Goal: Task Accomplishment & Management: Manage account settings

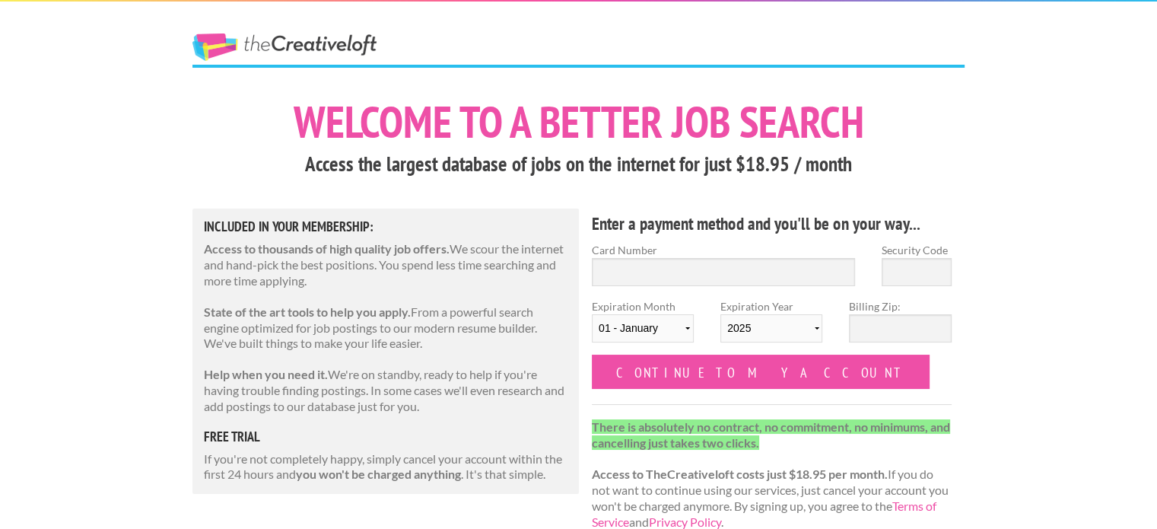
scroll to position [230, 0]
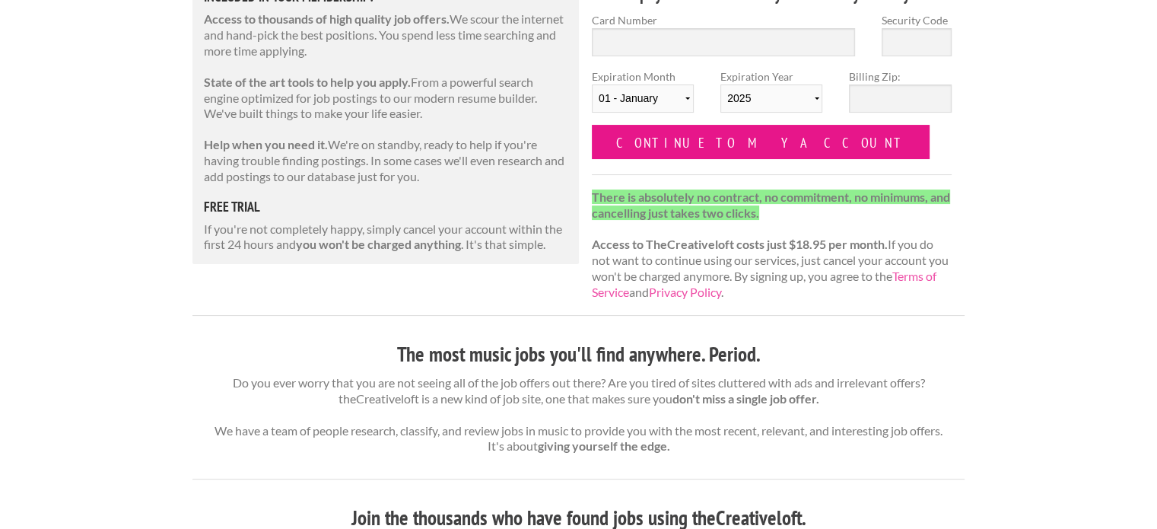
click at [681, 158] on input "Continue to my account" at bounding box center [761, 142] width 338 height 34
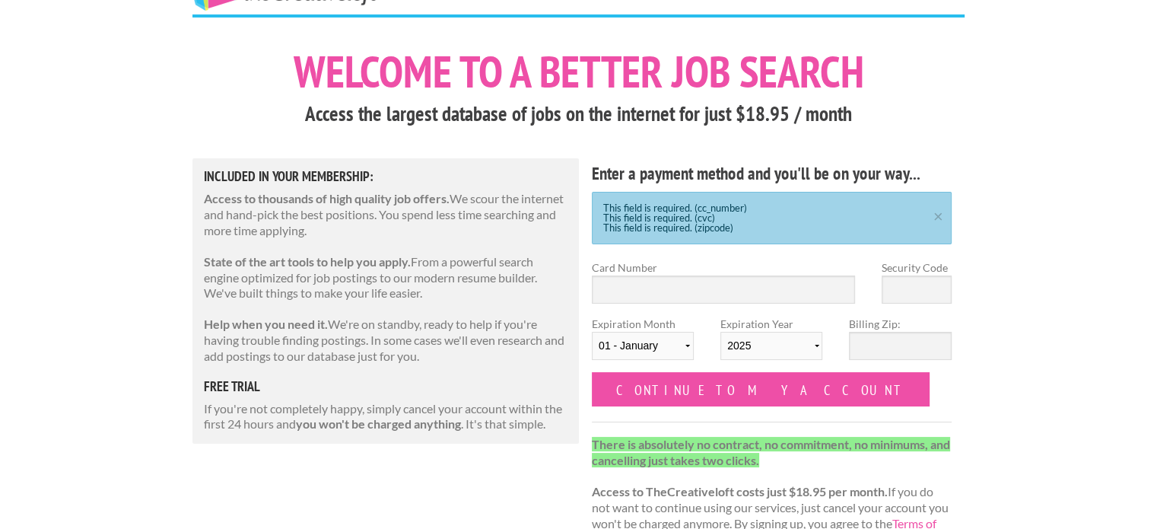
scroll to position [32, 0]
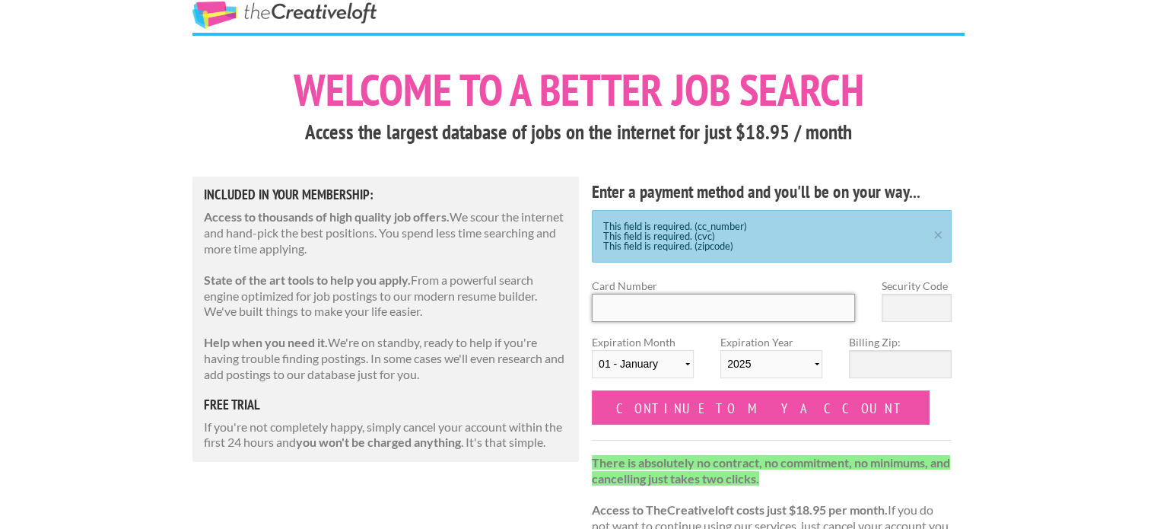
click at [635, 319] on input "Card Number" at bounding box center [723, 308] width 263 height 28
type input "4342 5802 3360 4867"
click at [913, 299] on input "Security Code" at bounding box center [917, 308] width 70 height 28
type input "324"
click at [654, 364] on select "01 - January 02 - February 03 - March 04 - April 05 - May 06 - June 07 - July 0…" at bounding box center [643, 364] width 102 height 28
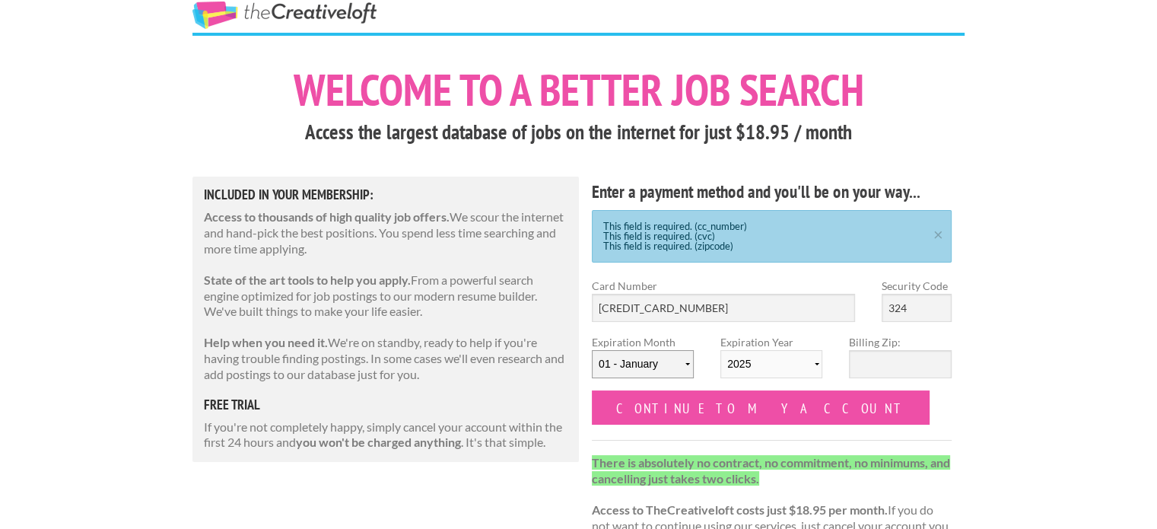
select select "06"
click at [592, 350] on select "01 - January 02 - February 03 - March 04 - April 05 - May 06 - June 07 - July 0…" at bounding box center [643, 364] width 102 height 28
click at [764, 363] on select "2025 2026 2027 2028 2029 2030 2031 2032 2033 2034" at bounding box center [772, 364] width 102 height 28
select select "2029"
click at [721, 350] on select "2025 2026 2027 2028 2029 2030 2031 2032 2033 2034" at bounding box center [772, 364] width 102 height 28
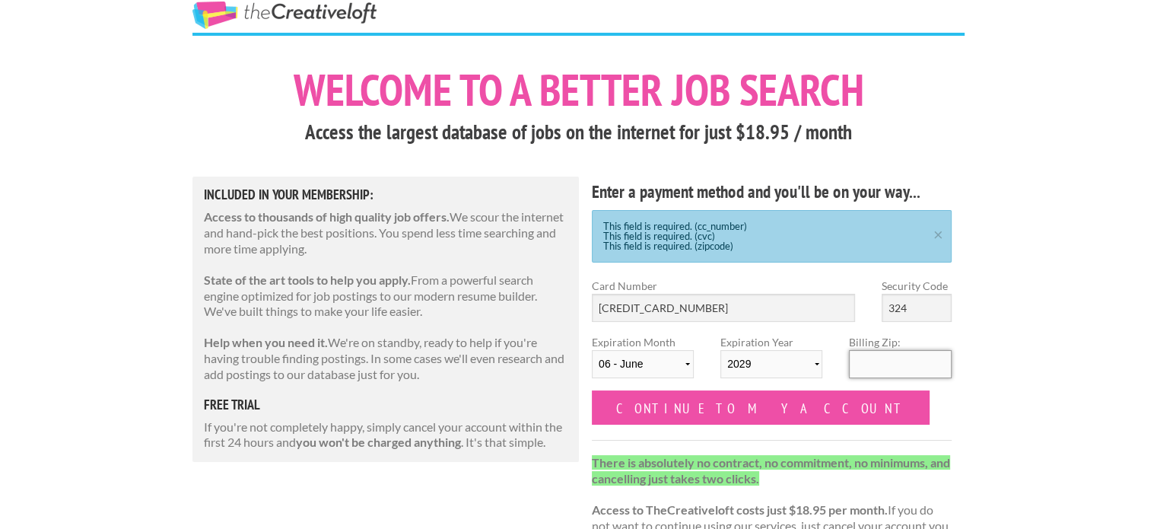
click at [896, 364] on input "Billing Zip:" at bounding box center [900, 364] width 102 height 28
type input "77301"
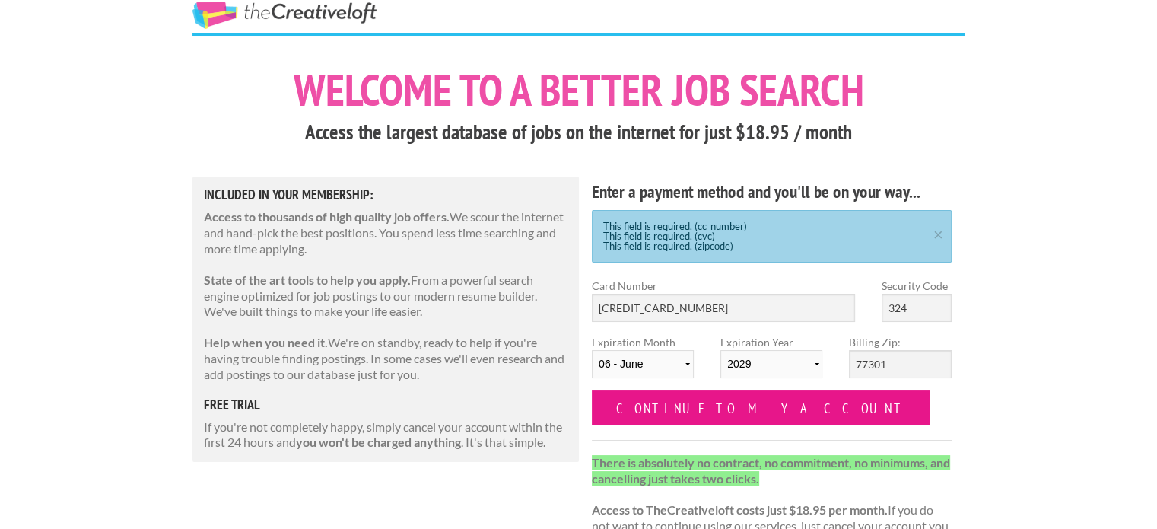
click at [694, 414] on input "Continue to my account" at bounding box center [761, 407] width 338 height 34
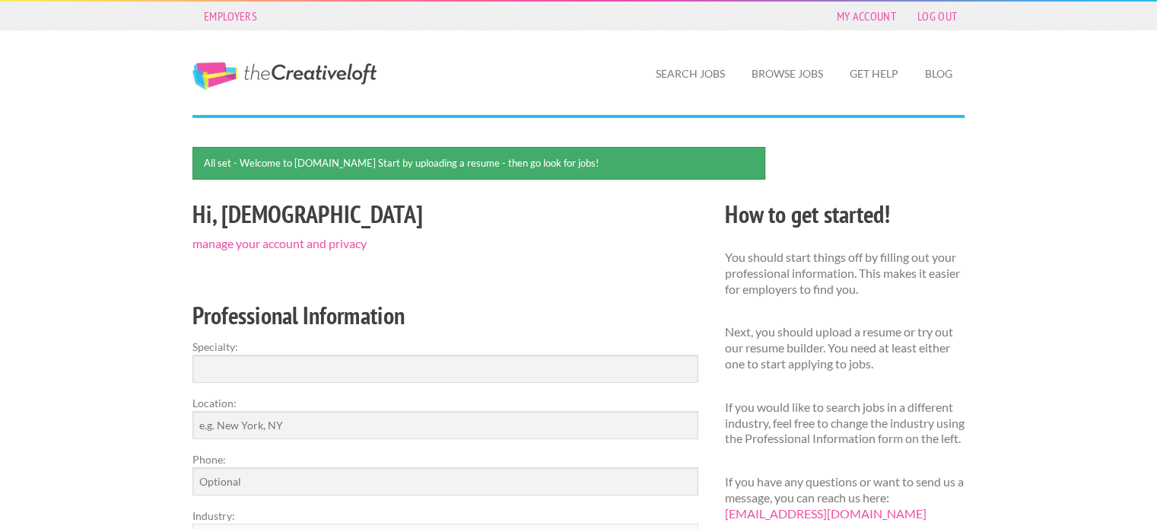
scroll to position [163, 0]
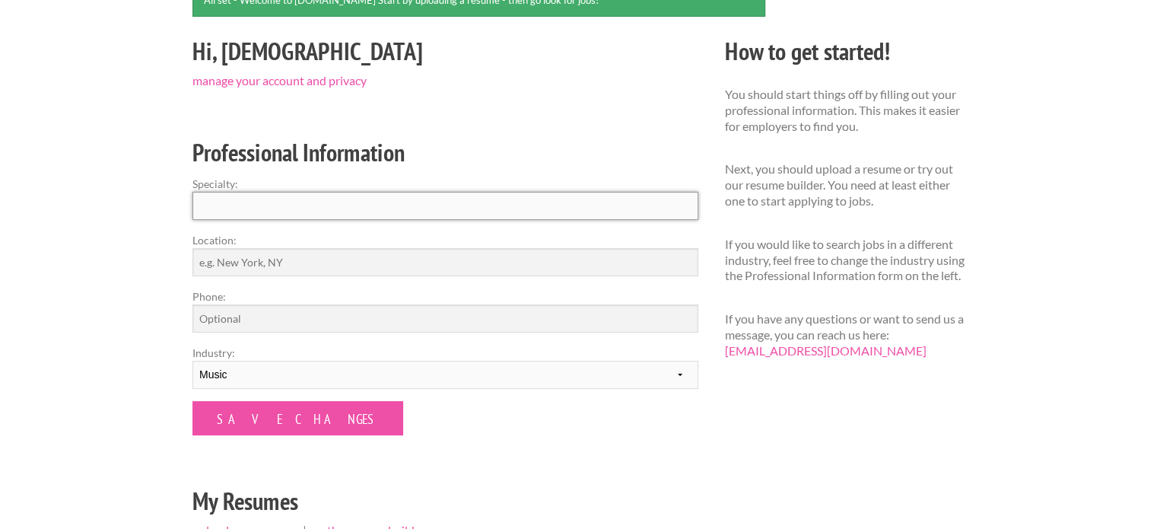
click at [361, 197] on input "Specialty:" at bounding box center [446, 206] width 506 height 28
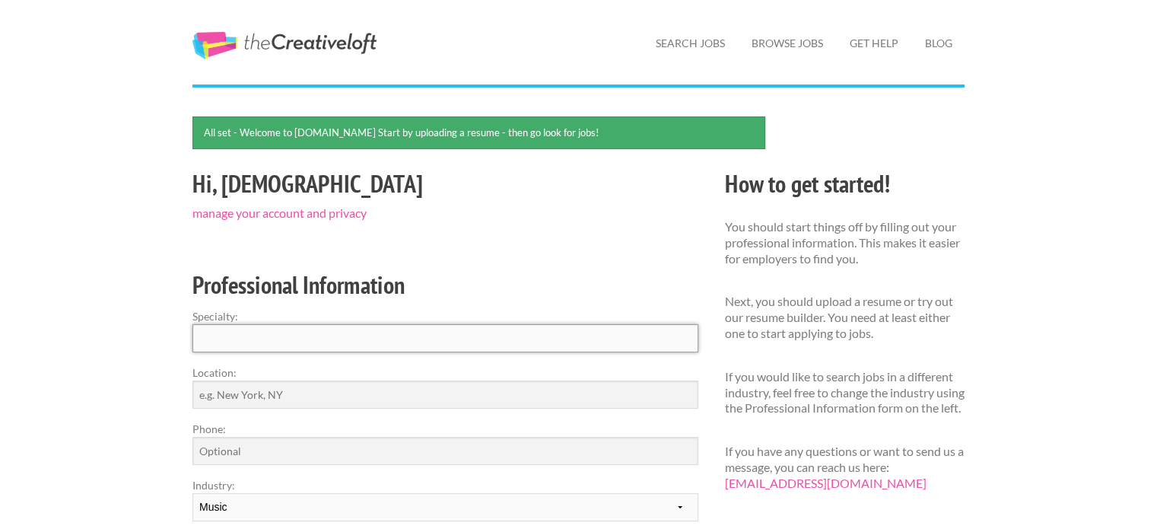
scroll to position [30, 0]
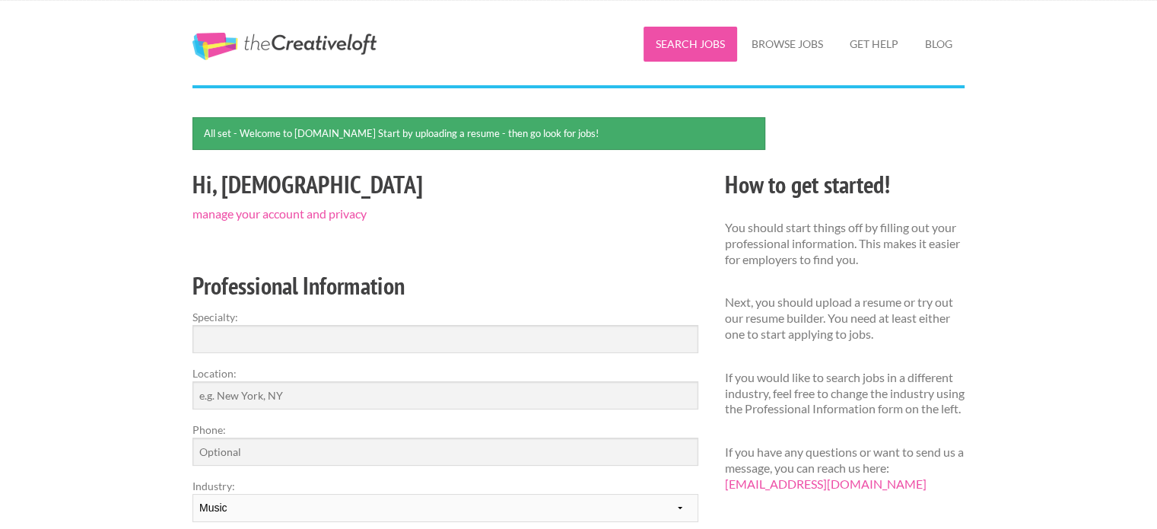
click at [685, 36] on link "Search Jobs" at bounding box center [691, 44] width 94 height 35
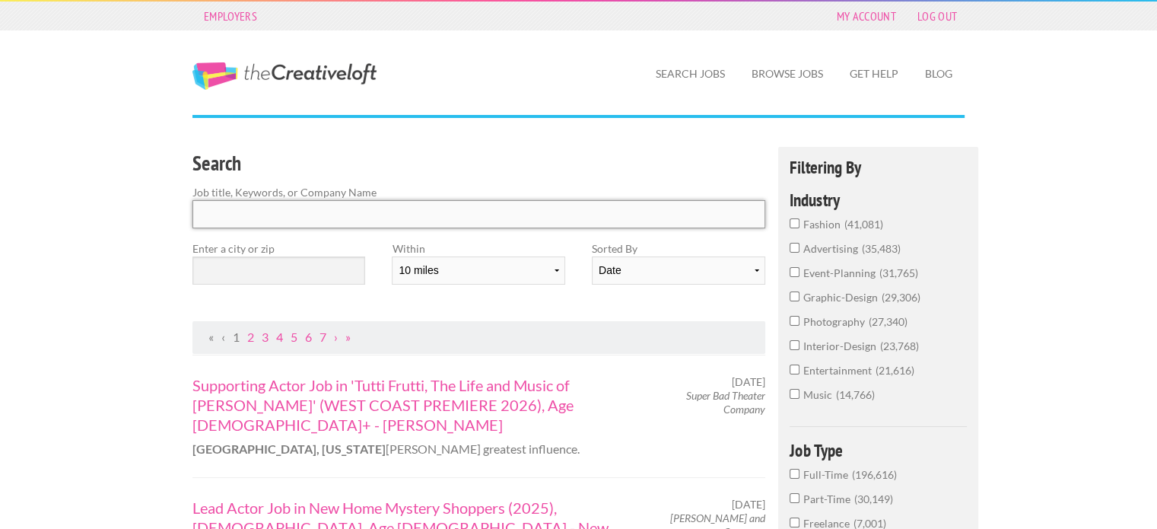
click at [336, 228] on input "Search" at bounding box center [479, 214] width 573 height 28
type input "m"
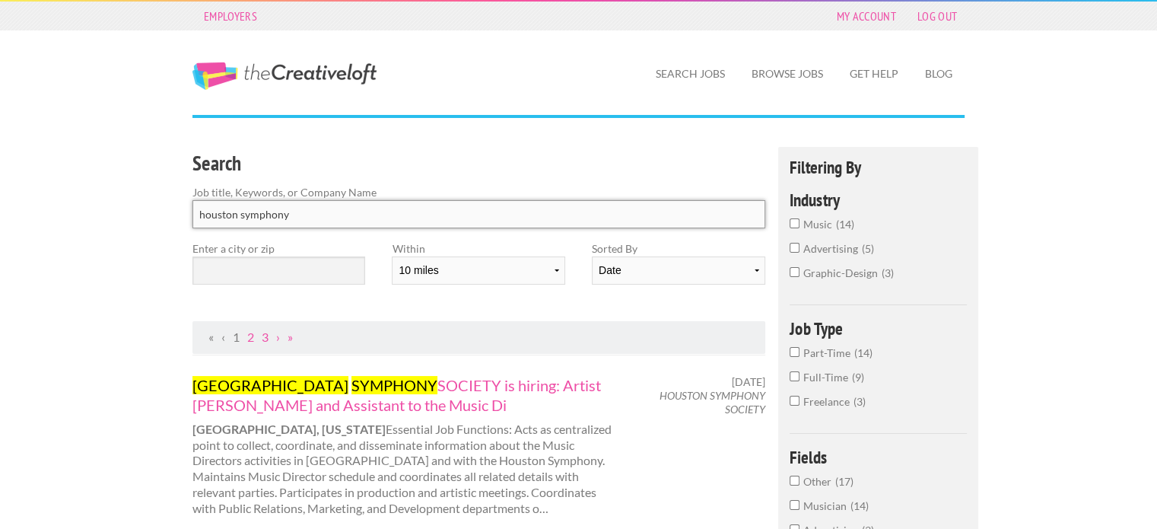
type input "houston symphony"
click button "submit" at bounding box center [0, 0] width 0 height 0
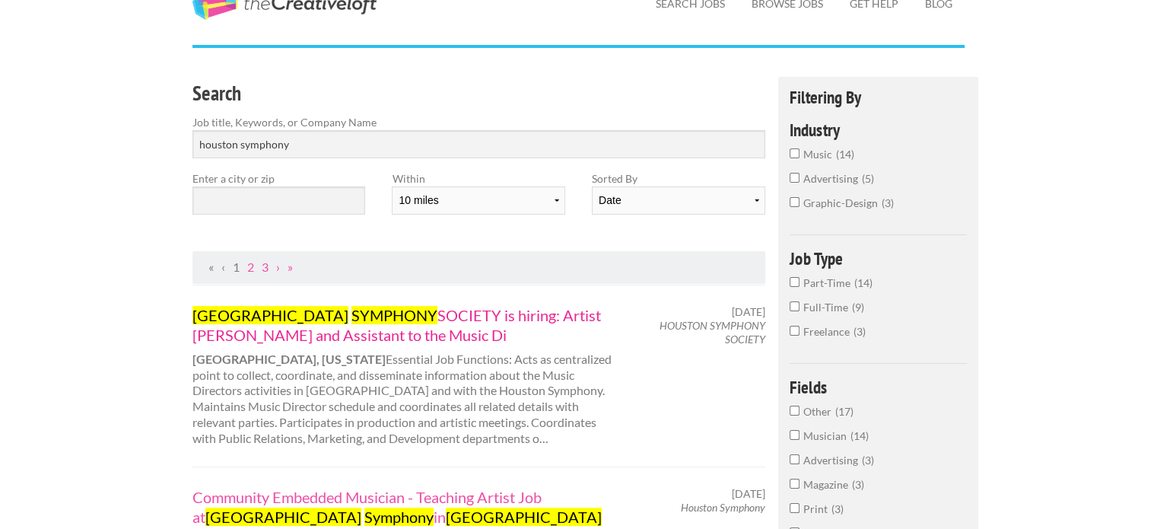
scroll to position [70, 0]
click at [299, 211] on input "text" at bounding box center [279, 200] width 173 height 28
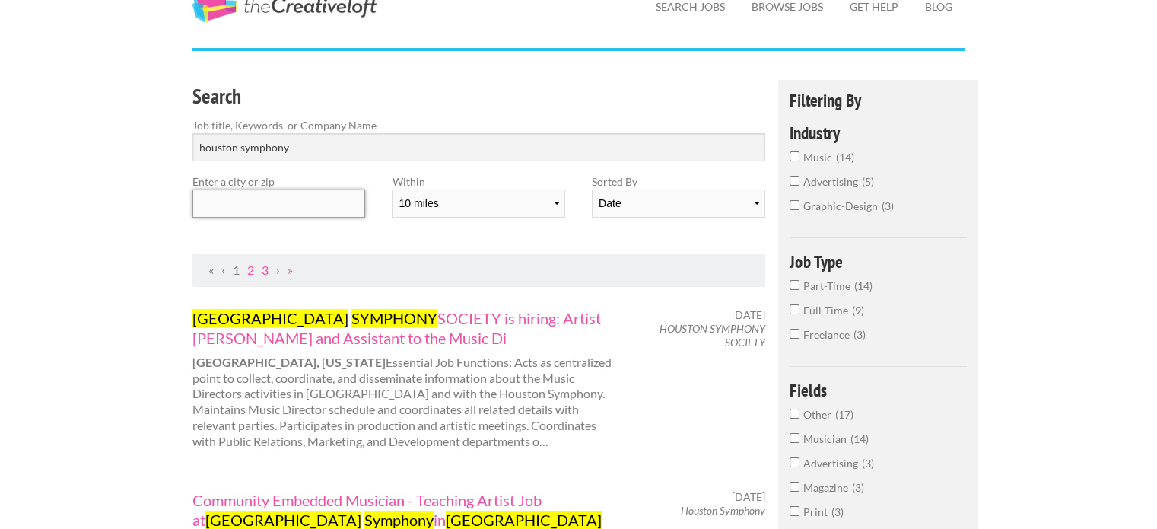
scroll to position [61, 0]
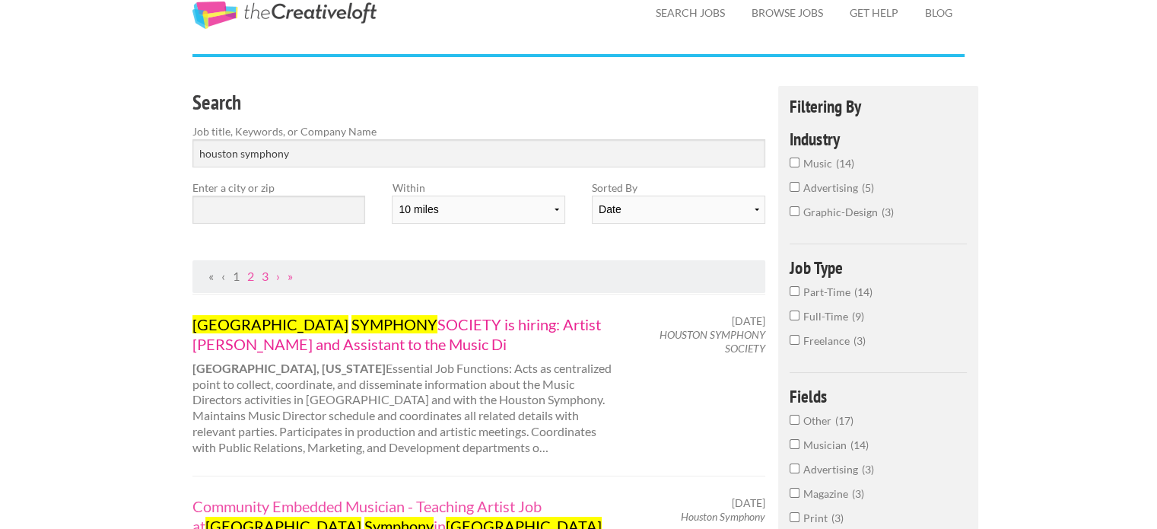
click at [370, 325] on link "HOUSTON SYMPHONY SOCIETY is hiring: Artist Liaison and Assistant to the Music Di" at bounding box center [404, 334] width 423 height 40
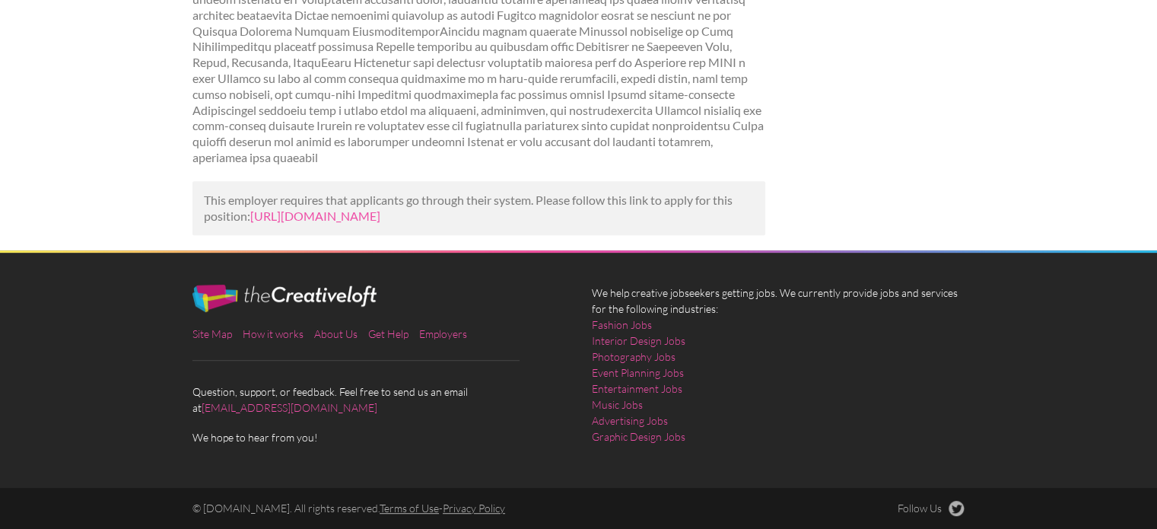
scroll to position [773, 0]
click at [329, 209] on link "[URL][DOMAIN_NAME]" at bounding box center [315, 216] width 130 height 14
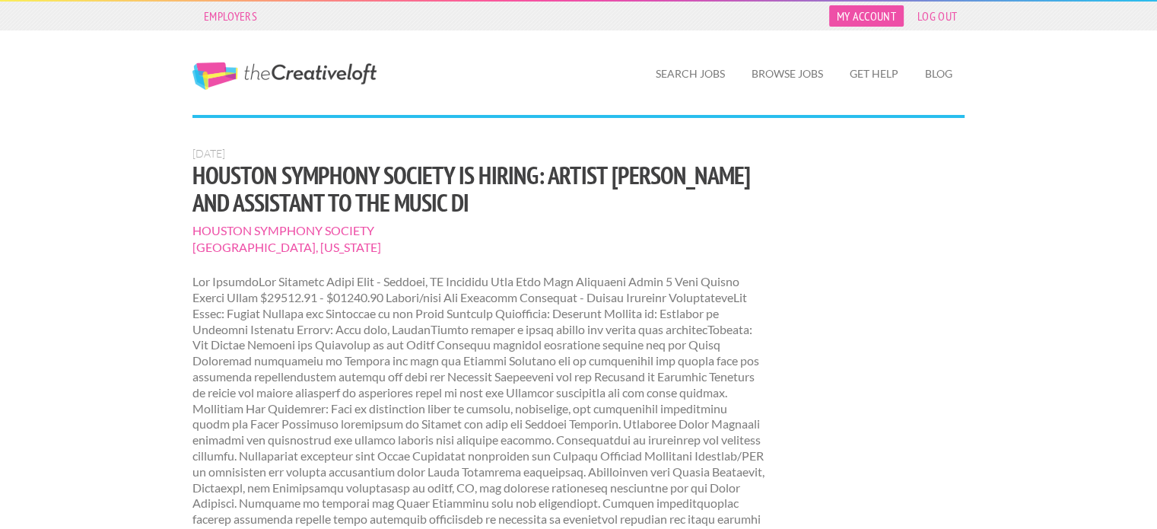
click at [880, 20] on link "My Account" at bounding box center [866, 15] width 75 height 21
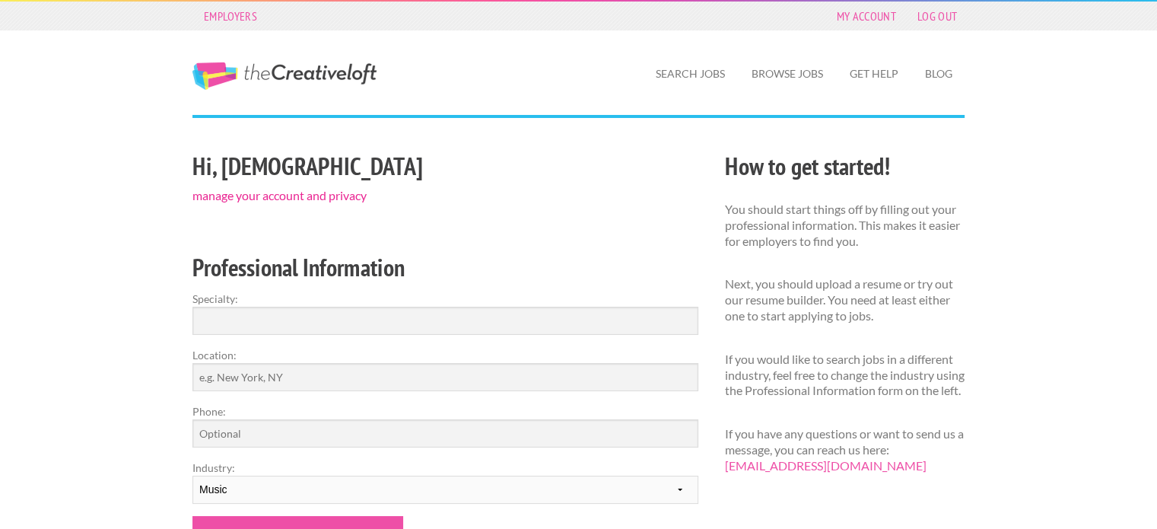
click at [265, 197] on link "manage your account and privacy" at bounding box center [280, 195] width 174 height 14
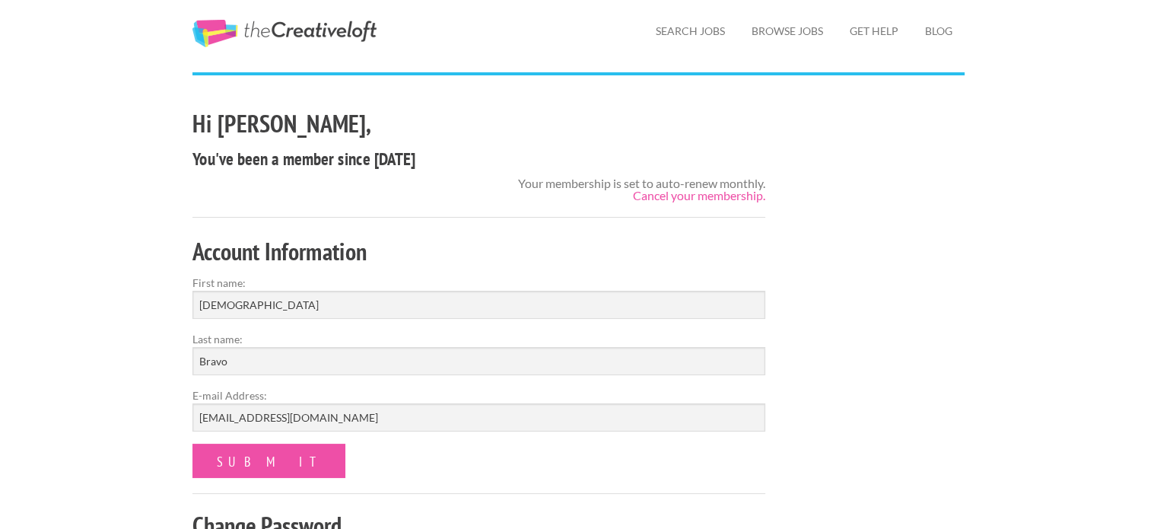
scroll to position [40, 0]
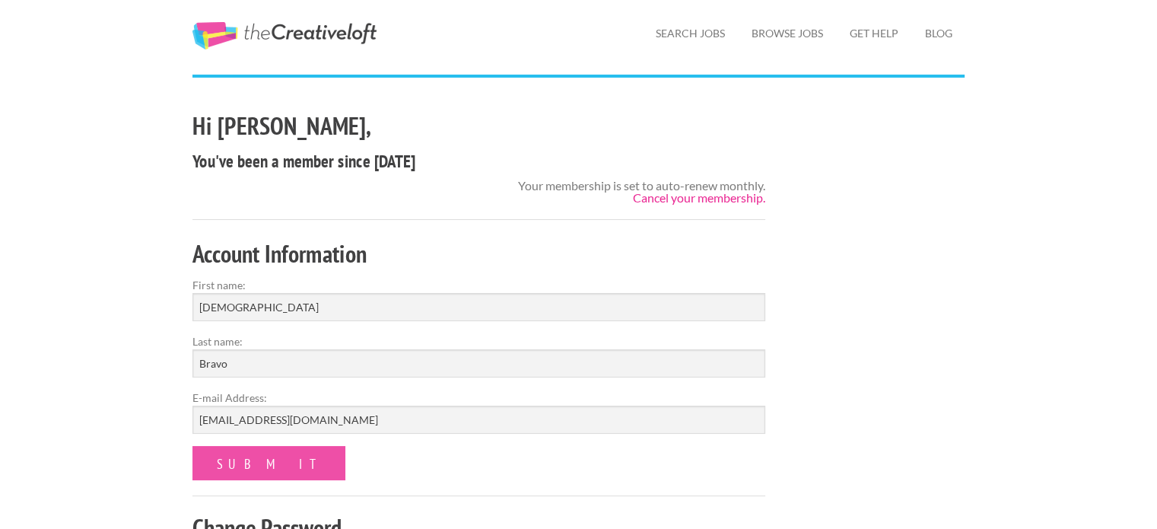
click at [715, 196] on link "Cancel your membership." at bounding box center [699, 197] width 132 height 14
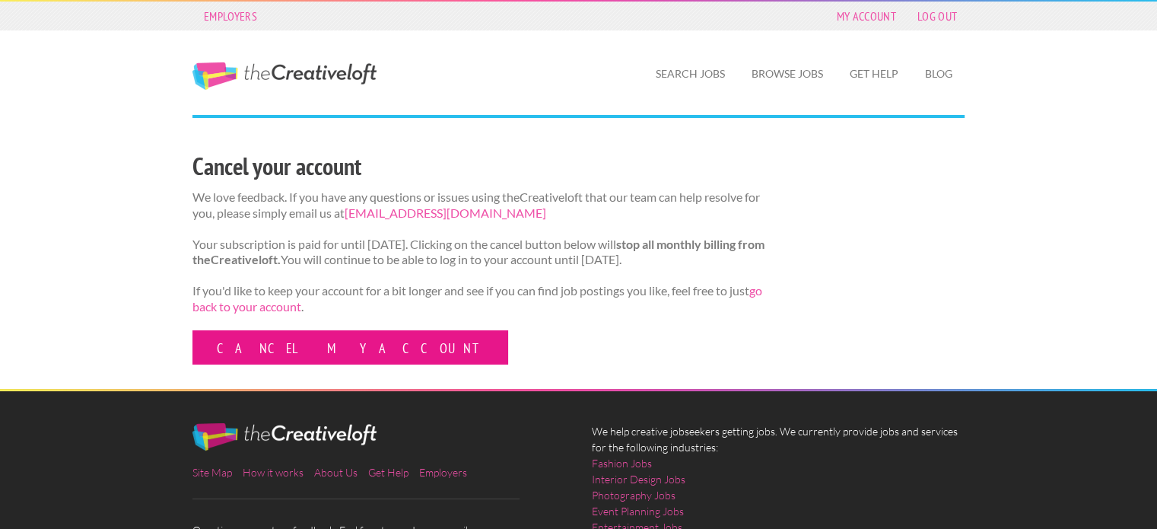
click at [261, 357] on link "Cancel my account" at bounding box center [351, 347] width 316 height 34
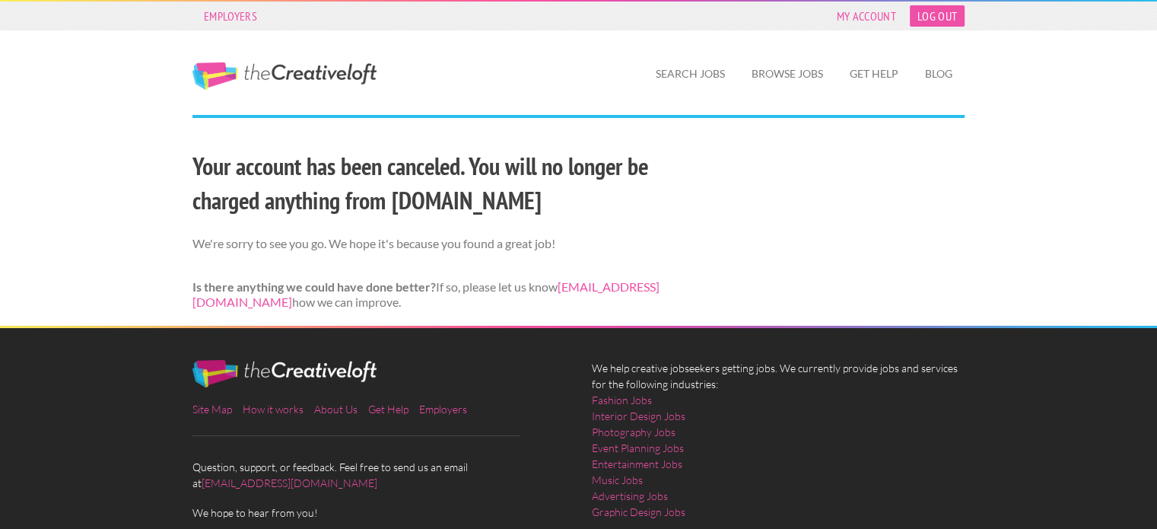
click at [936, 18] on link "Log Out" at bounding box center [937, 15] width 55 height 21
